Goal: Task Accomplishment & Management: Manage account settings

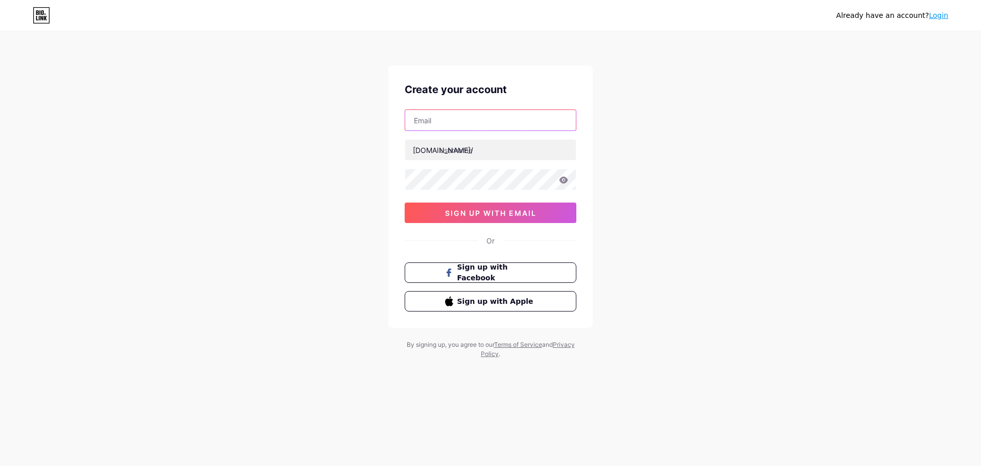
click at [477, 118] on input "text" at bounding box center [490, 120] width 171 height 20
paste input "[EMAIL_ADDRESS][DOMAIN_NAME]"
type input "[EMAIL_ADDRESS][DOMAIN_NAME]"
click at [450, 150] on input "text" at bounding box center [490, 150] width 171 height 20
paste input "chabillstire"
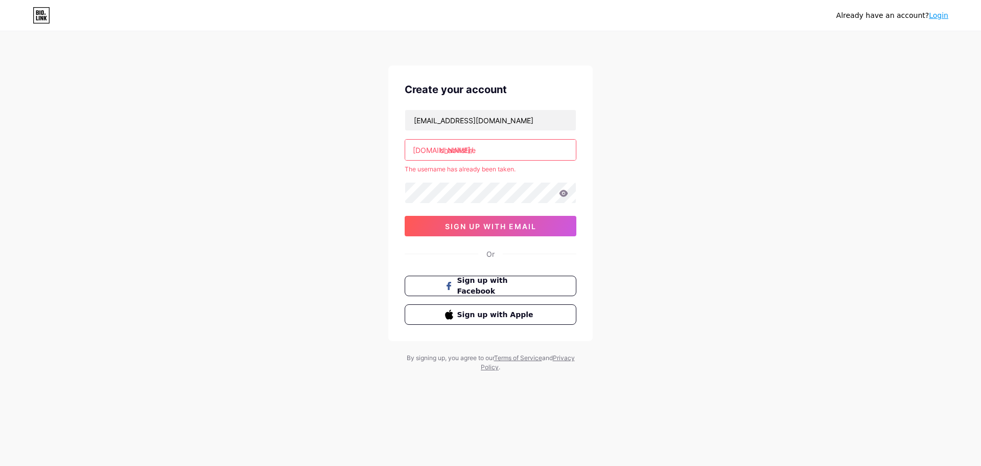
click at [494, 153] on input "chabillstire" at bounding box center [490, 150] width 171 height 20
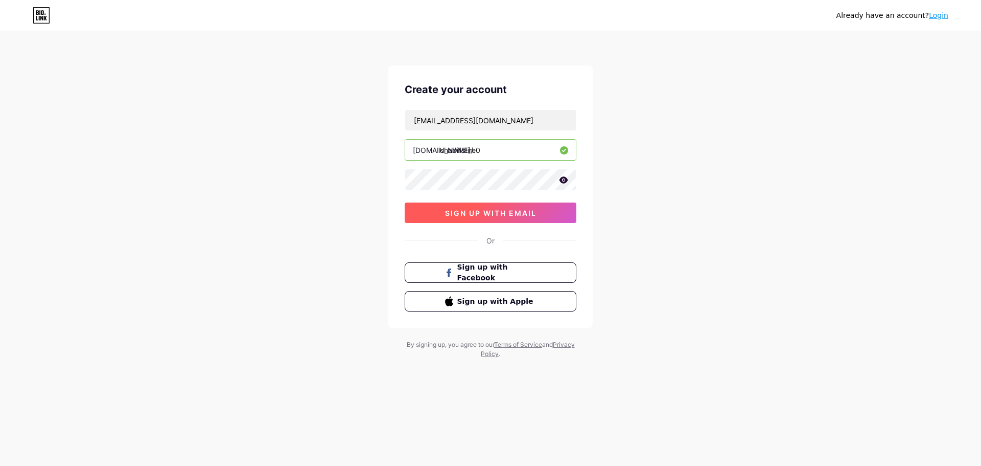
type input "chabillstire0"
click at [511, 211] on span "sign up with email" at bounding box center [490, 213] width 91 height 9
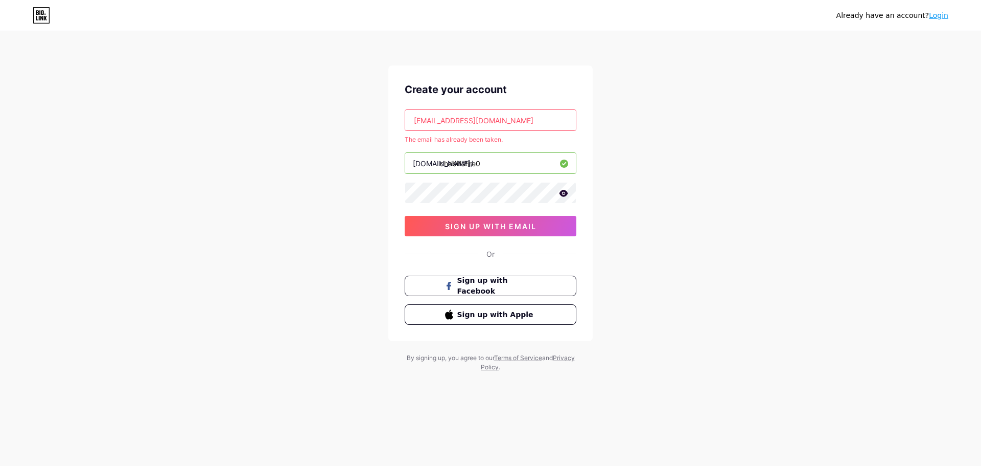
click at [948, 14] on link "Login" at bounding box center [938, 15] width 19 height 8
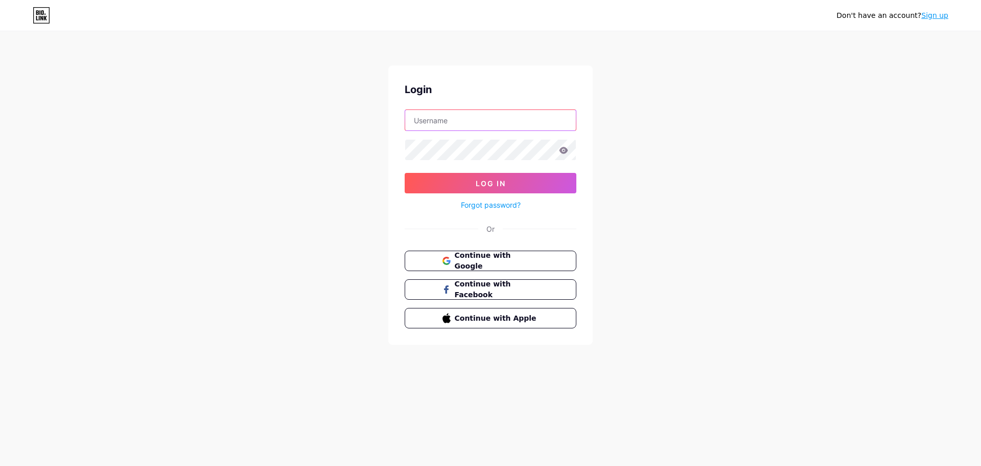
click at [494, 117] on input "text" at bounding box center [490, 120] width 171 height 20
paste input "chabillstire"
type input "chabillstire"
drag, startPoint x: 433, startPoint y: 175, endPoint x: 426, endPoint y: 175, distance: 6.7
click at [433, 175] on button "Log In" at bounding box center [491, 183] width 172 height 20
